Goal: Navigation & Orientation: Find specific page/section

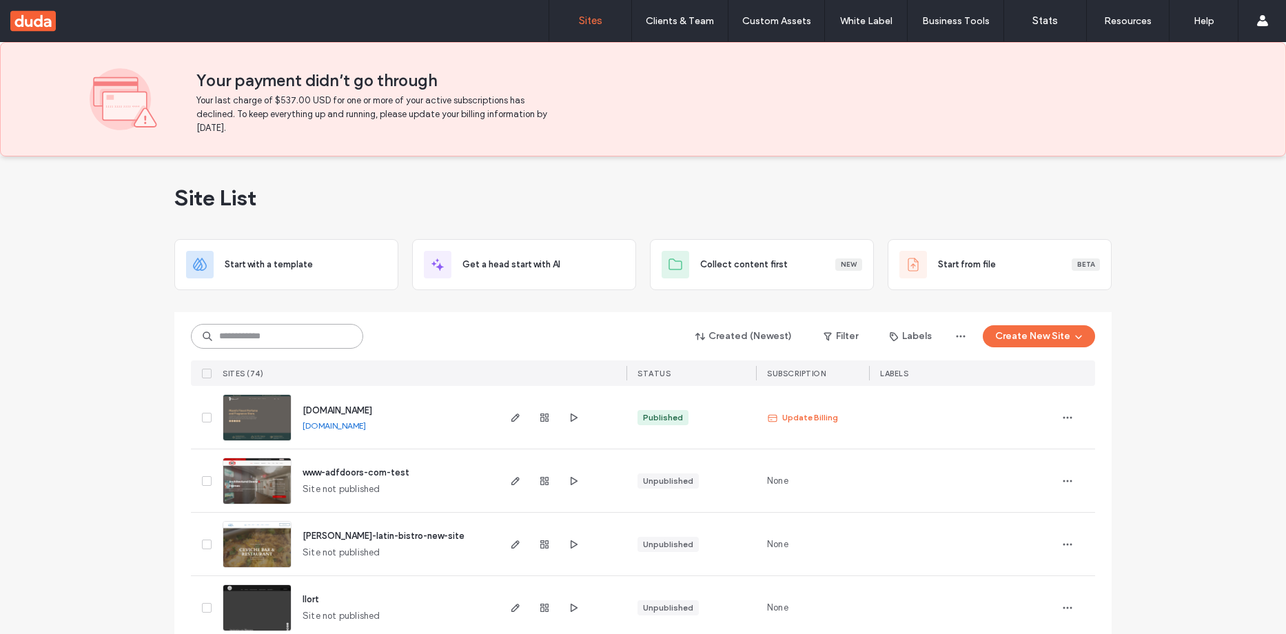
click at [324, 338] on input at bounding box center [277, 336] width 172 height 25
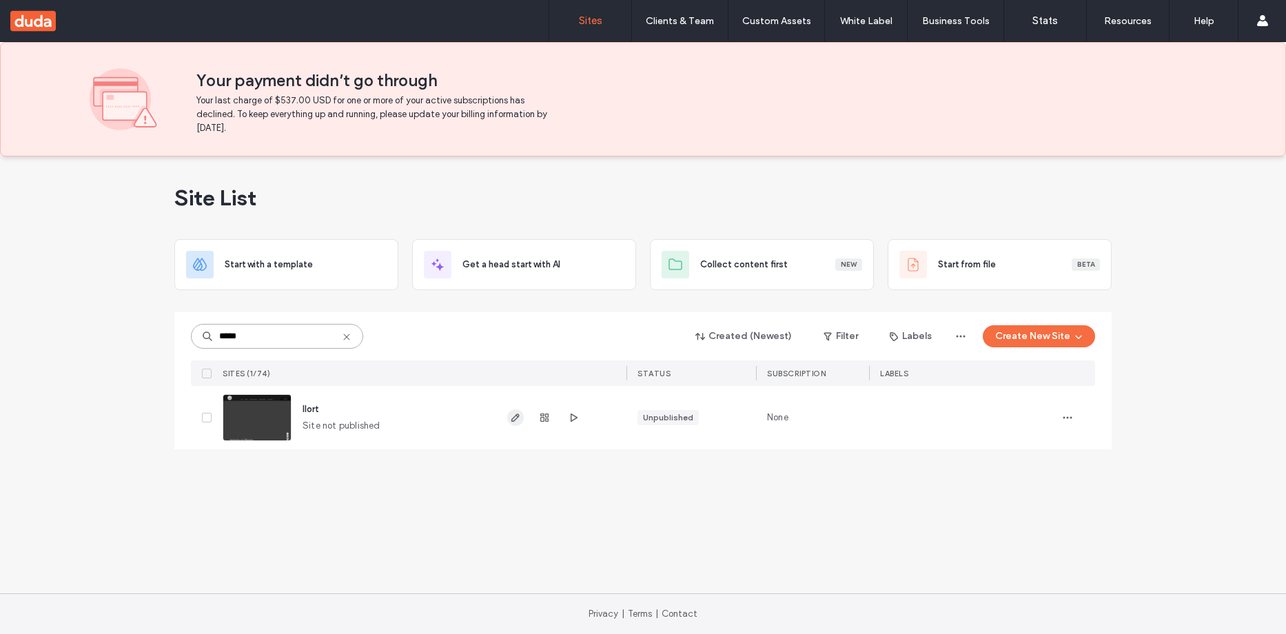
type input "*****"
click at [518, 420] on icon "button" at bounding box center [515, 417] width 11 height 11
